Goal: Information Seeking & Learning: Learn about a topic

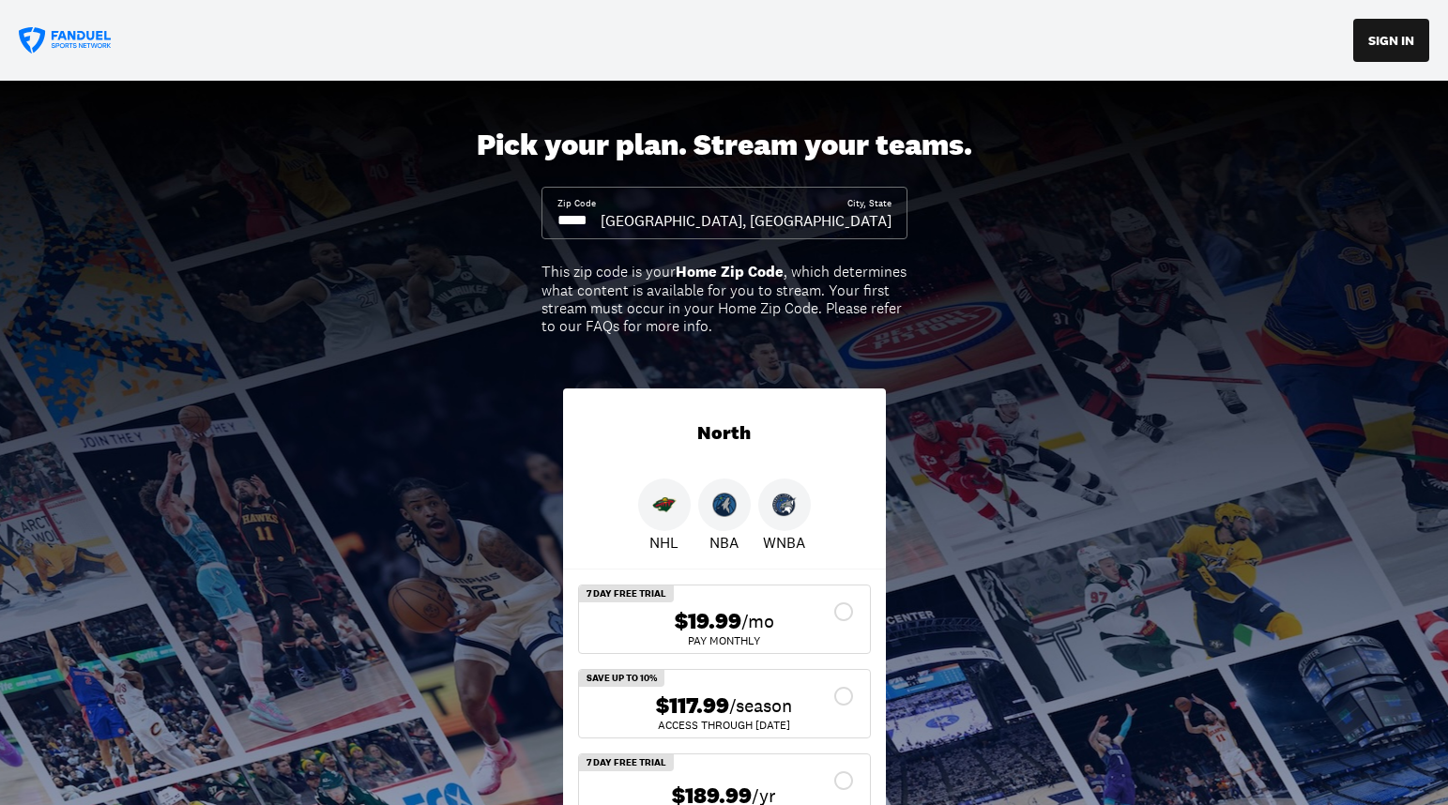
click at [758, 237] on div "Zip Code City, [GEOGRAPHIC_DATA], [GEOGRAPHIC_DATA]" at bounding box center [725, 213] width 366 height 53
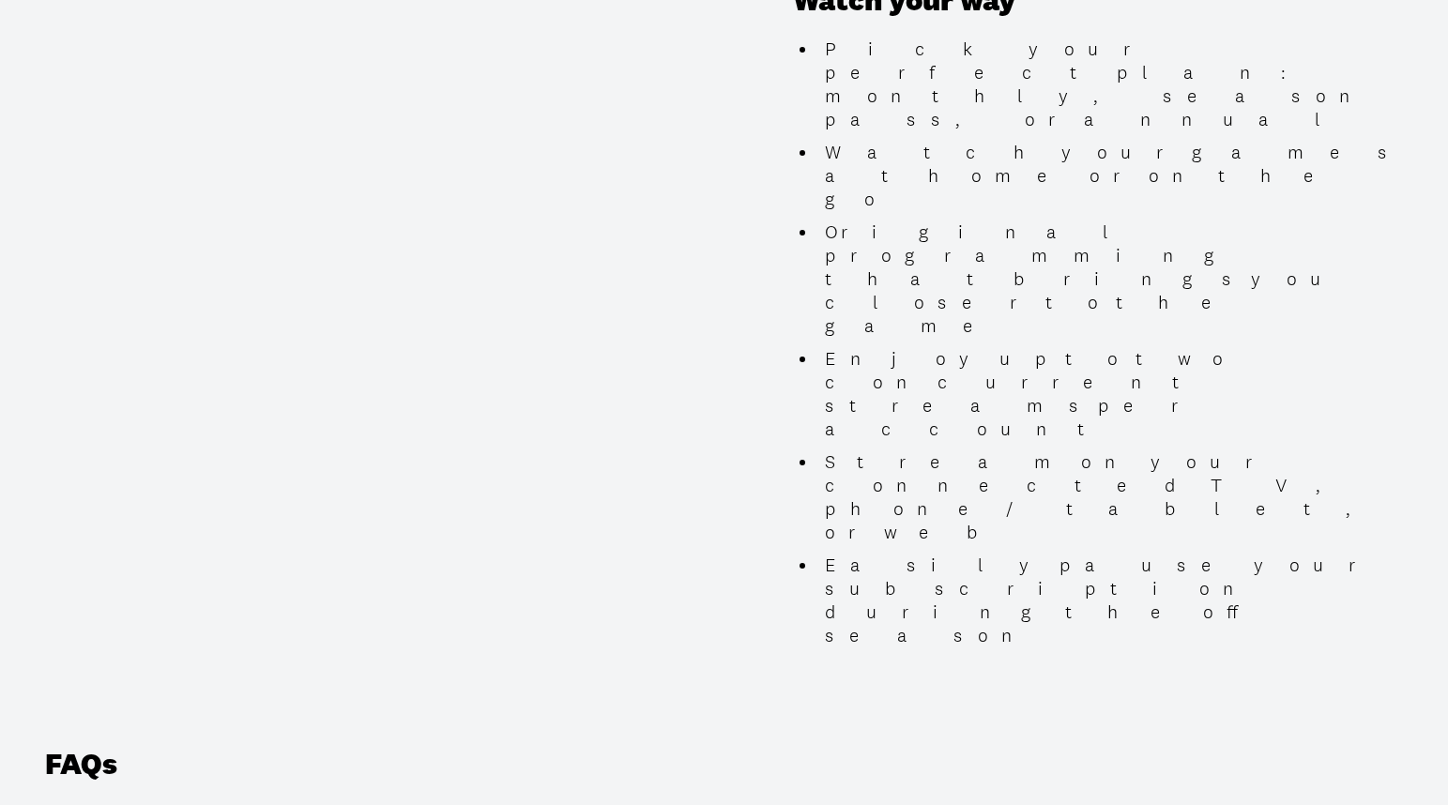
scroll to position [1744, 0]
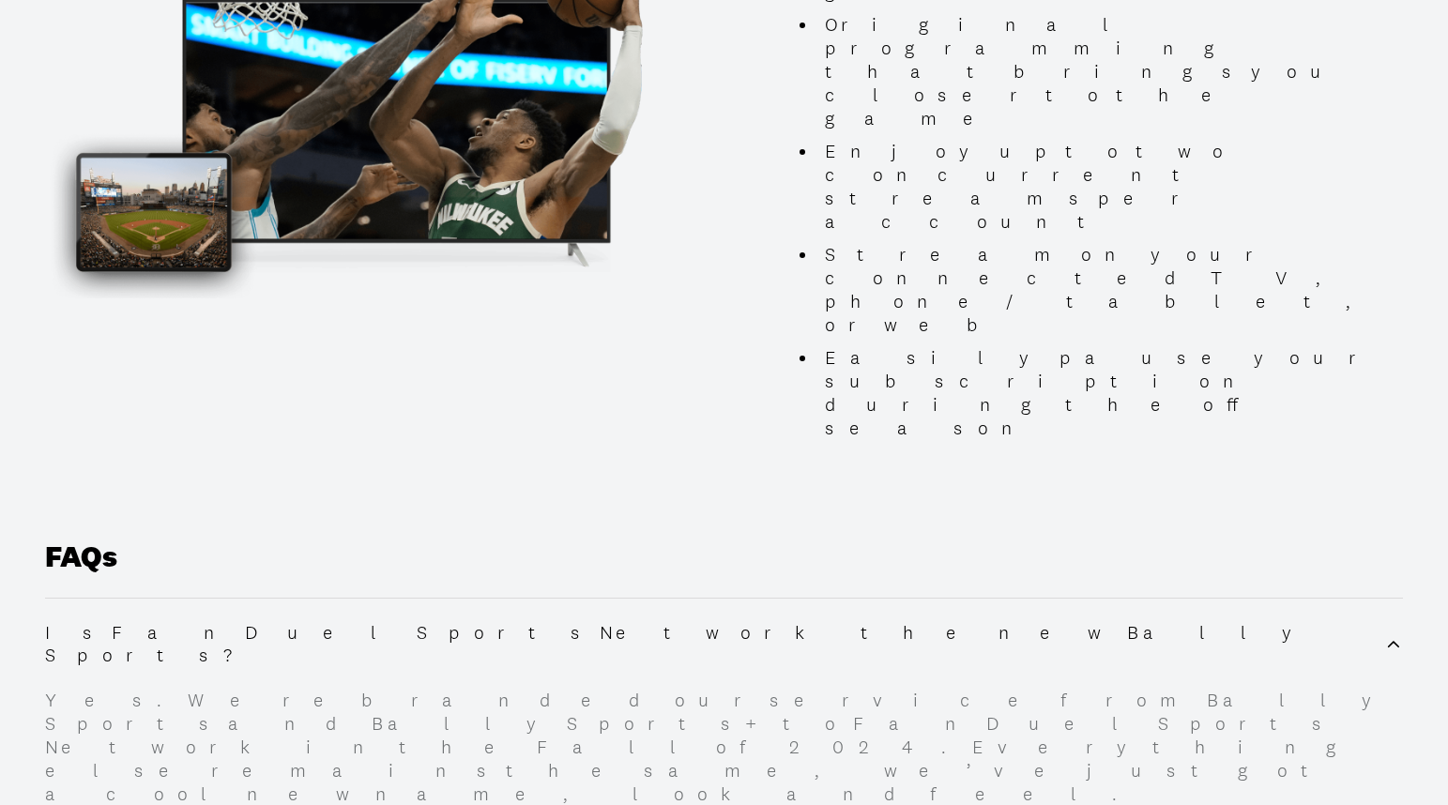
scroll to position [1955, 0]
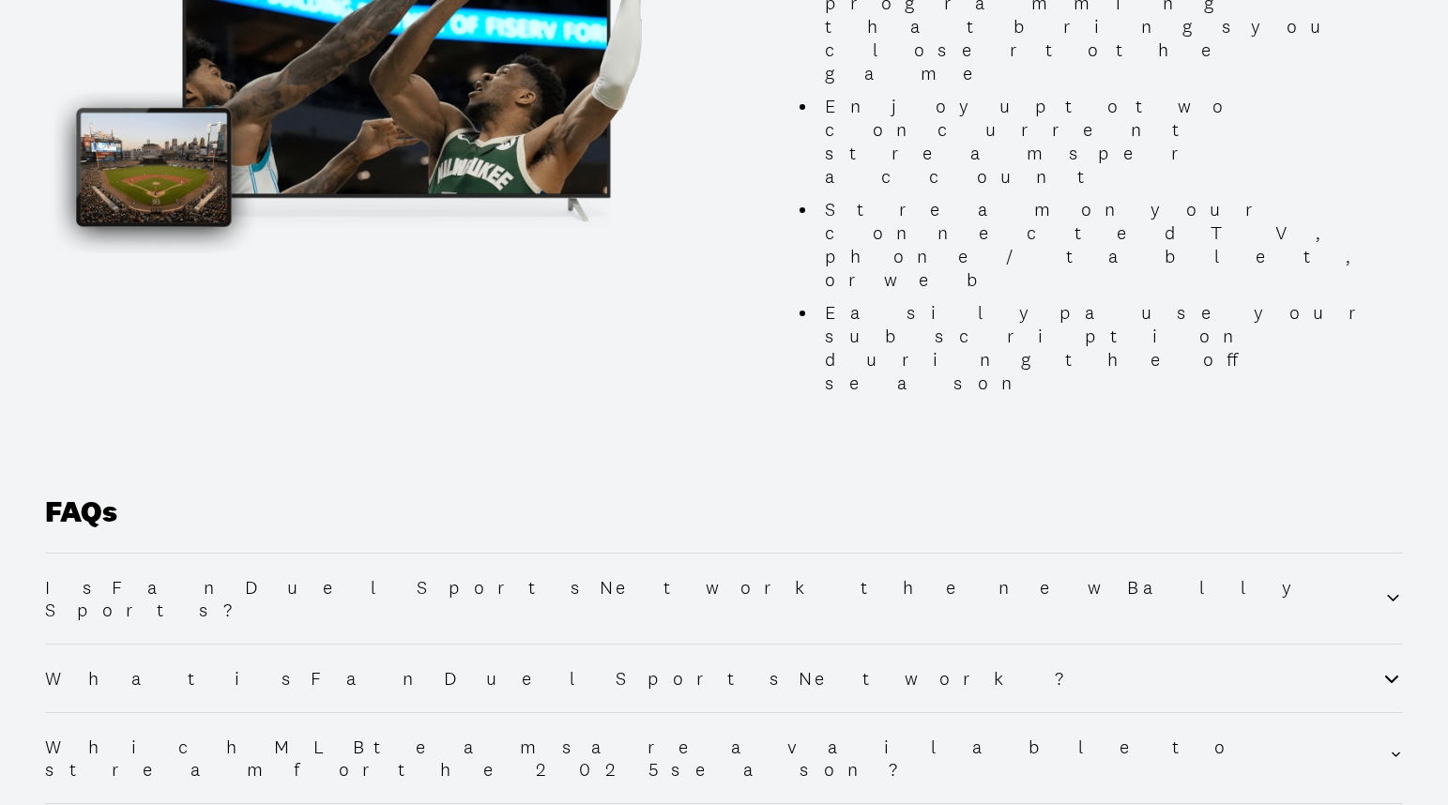
scroll to position [1995, 0]
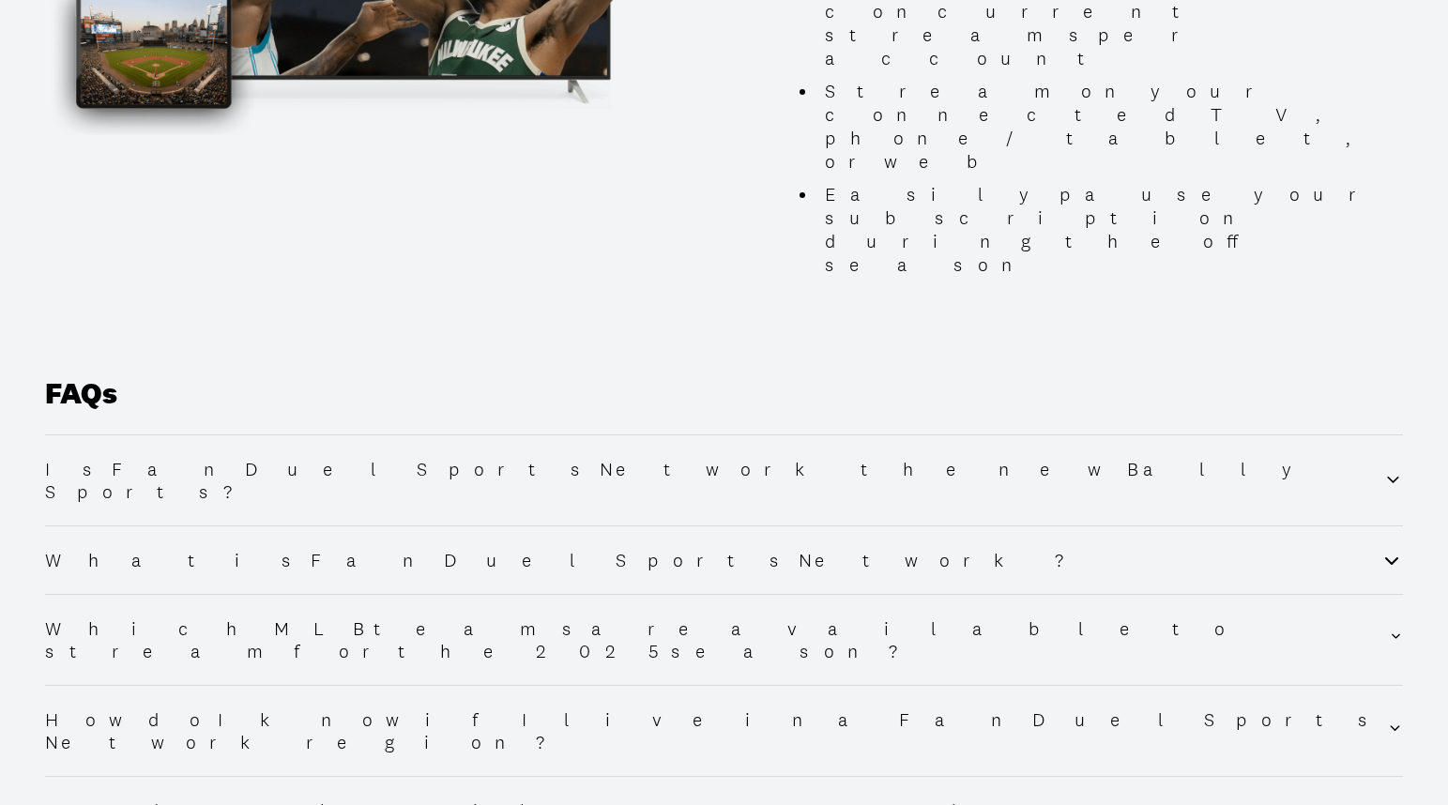
scroll to position [2104, 0]
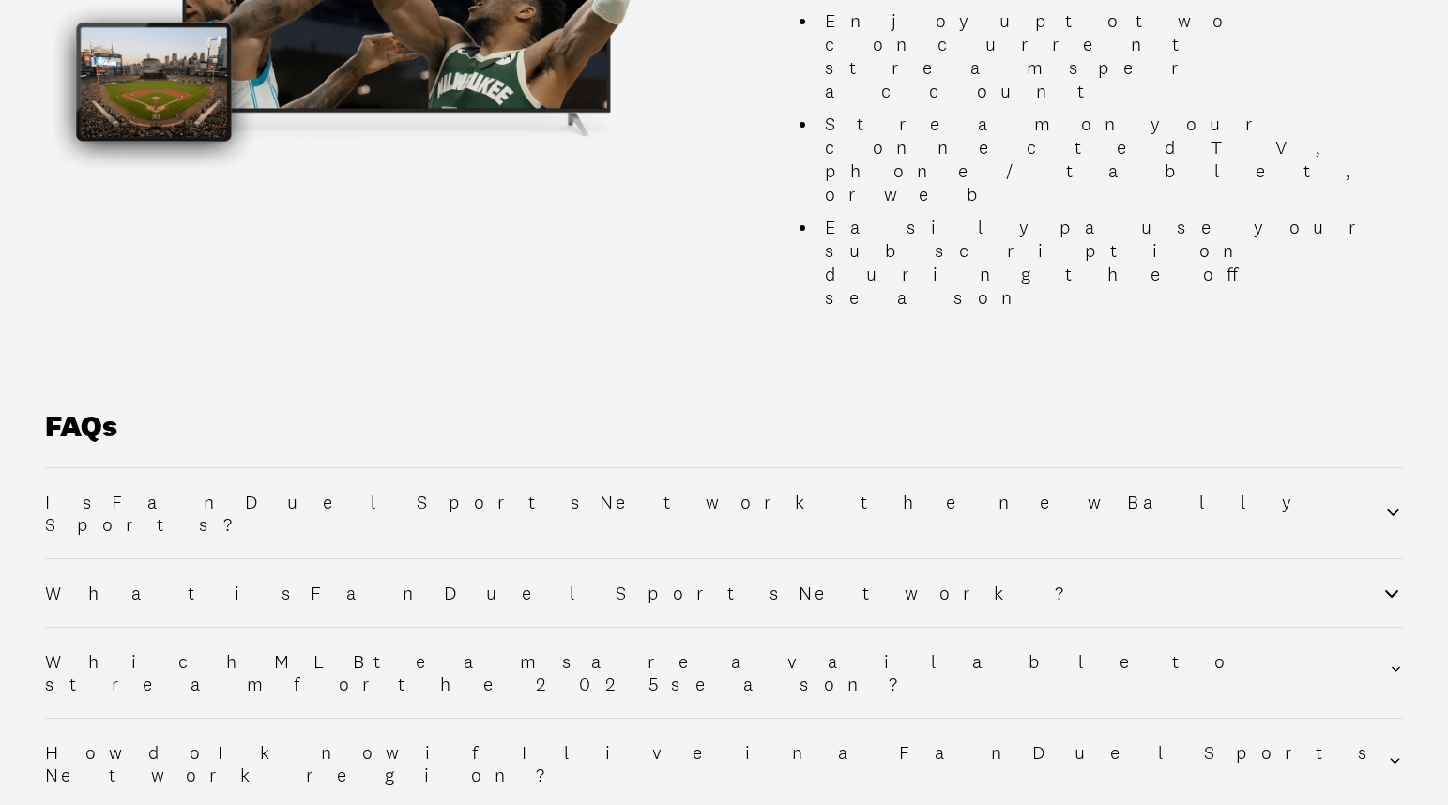
scroll to position [2022, 0]
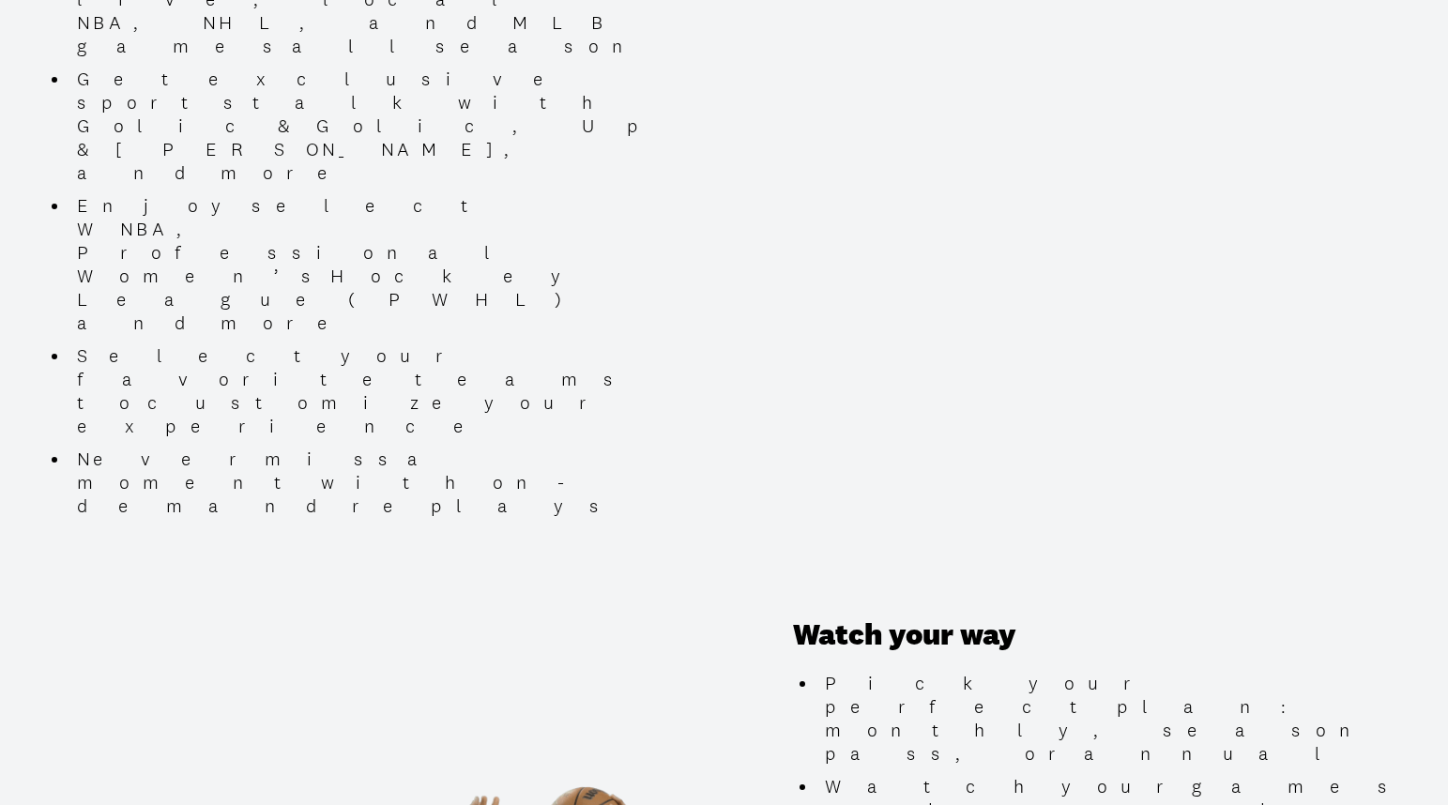
scroll to position [1108, 0]
